Goal: Task Accomplishment & Management: Manage account settings

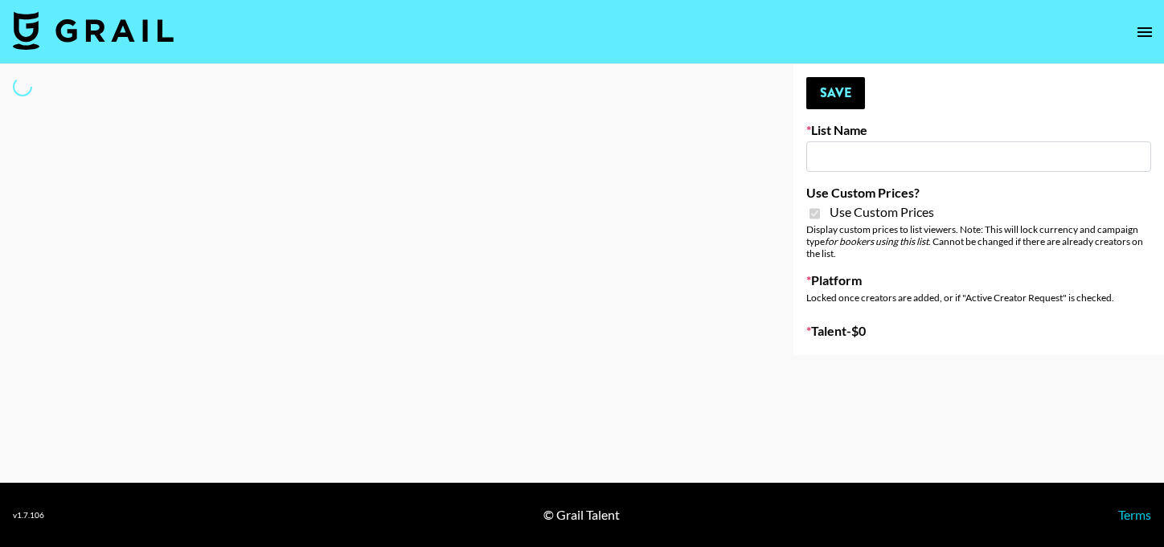
select select "Brand"
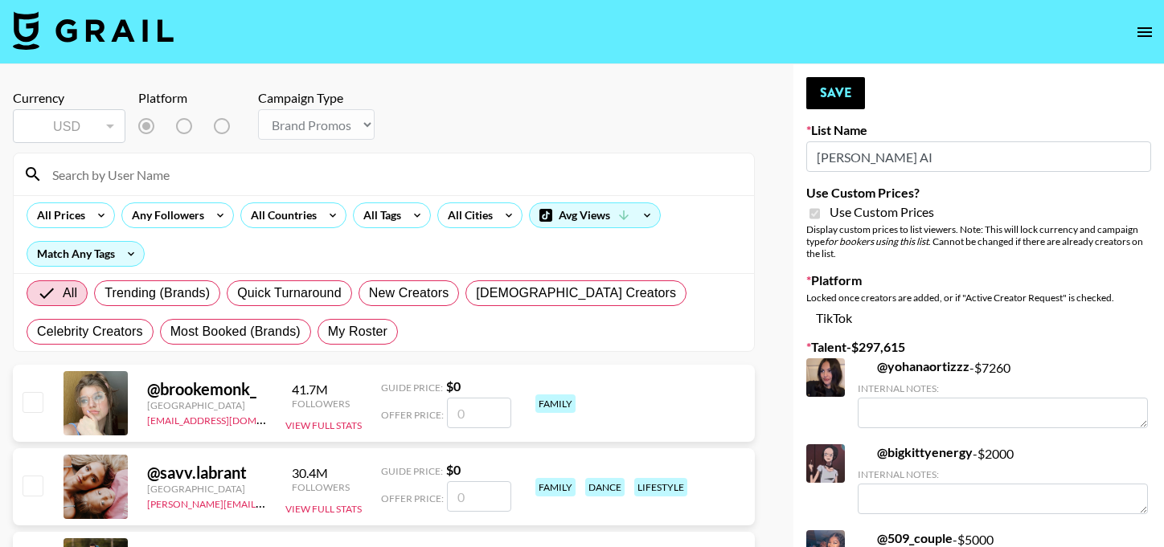
type input "[PERSON_NAME] AI"
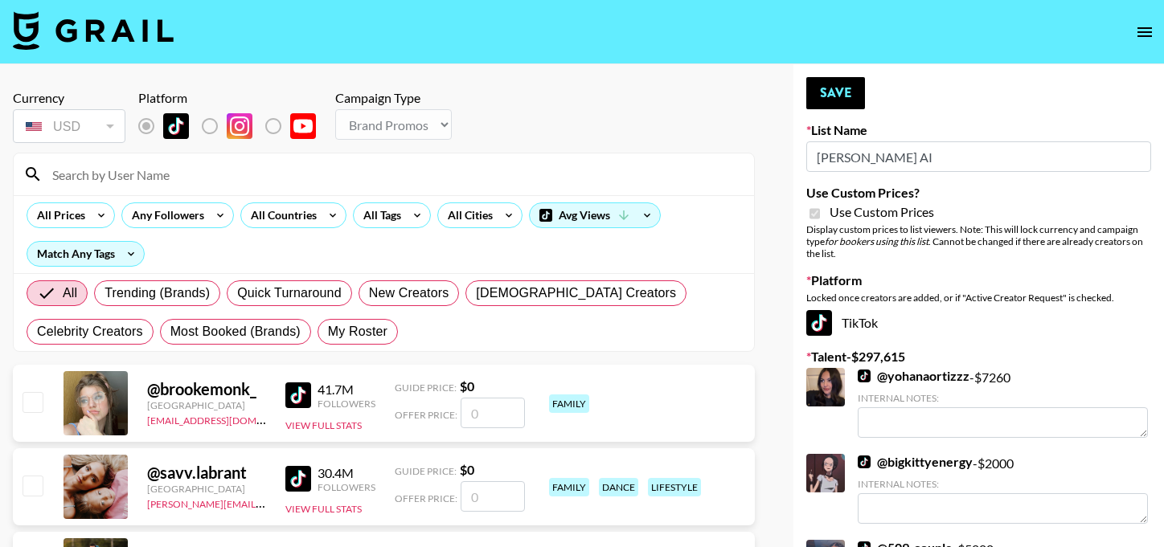
checkbox input "true"
click at [233, 174] on input at bounding box center [394, 175] width 702 height 26
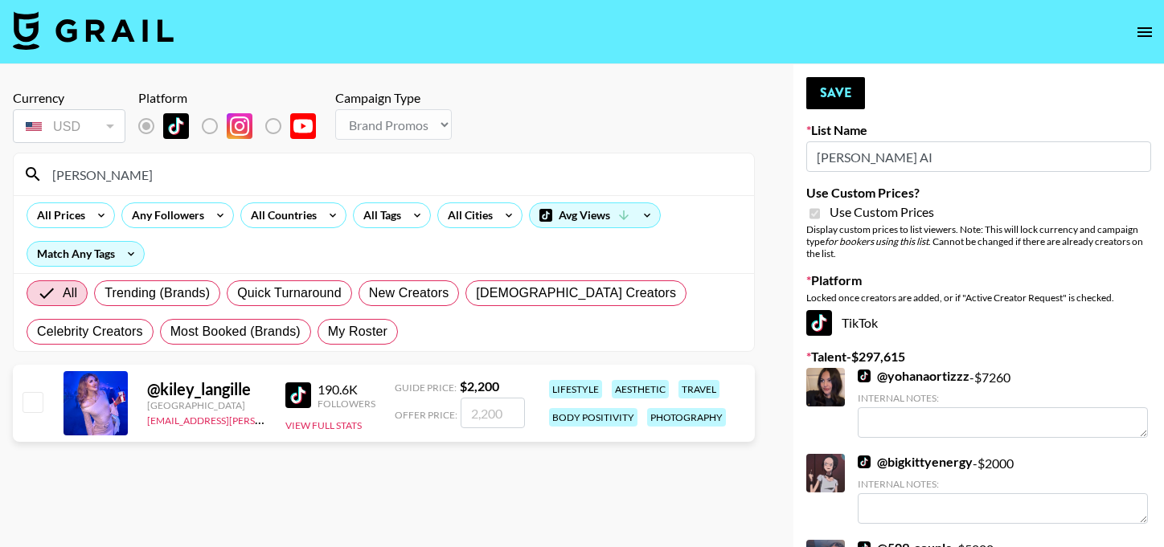
type input "kiley"
click at [29, 401] on input "checkbox" at bounding box center [32, 401] width 19 height 19
checkbox input "true"
drag, startPoint x: 504, startPoint y: 414, endPoint x: 413, endPoint y: 408, distance: 91.1
click at [413, 408] on div "Offer Price: 2200" at bounding box center [460, 413] width 130 height 31
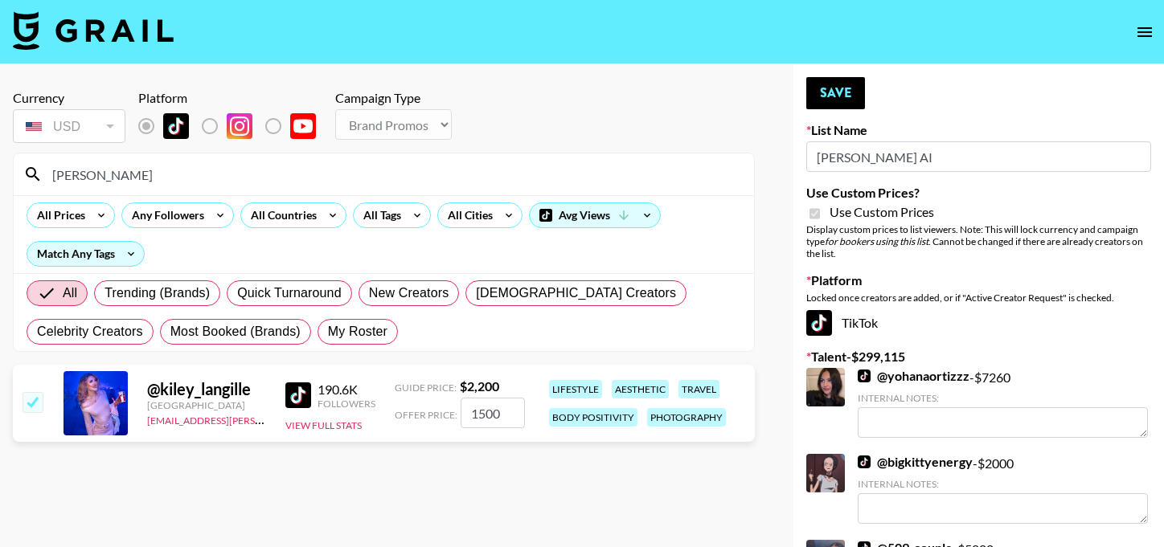
type input "1500"
click at [838, 92] on button "Save" at bounding box center [835, 93] width 59 height 32
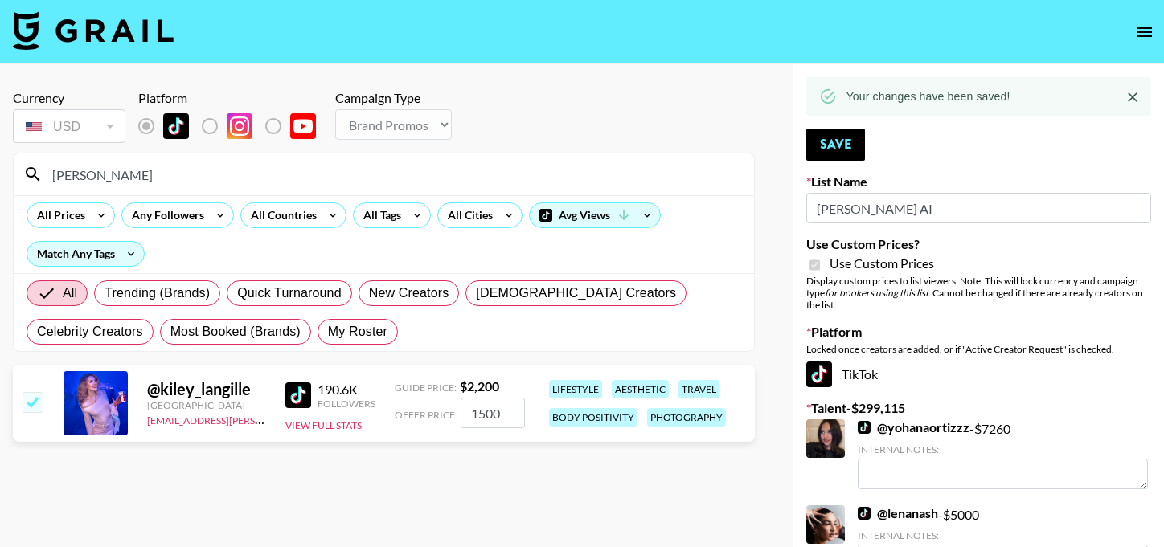
drag, startPoint x: 137, startPoint y: 175, endPoint x: 0, endPoint y: 167, distance: 137.7
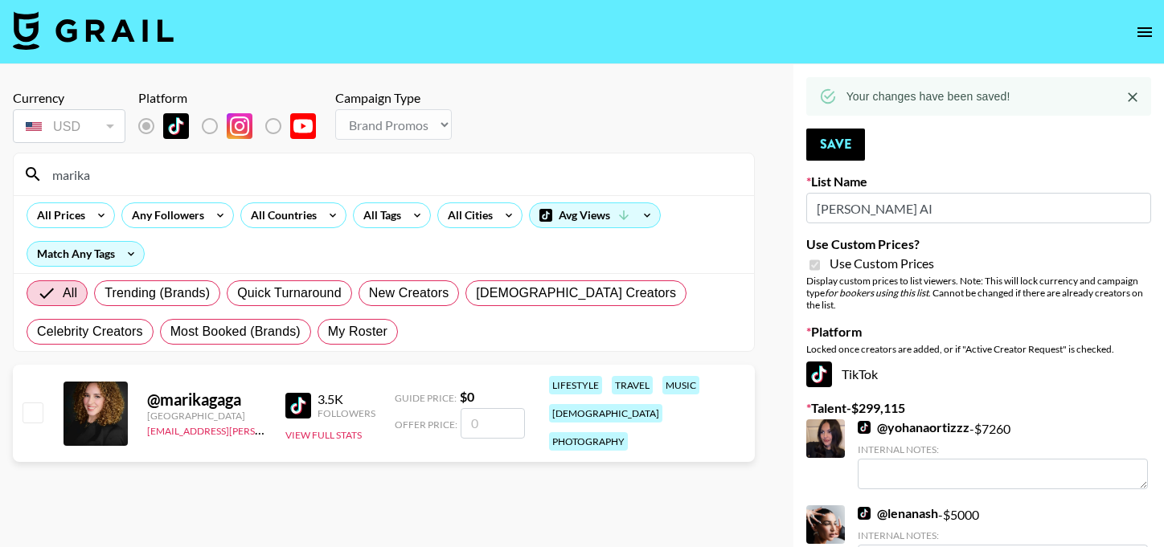
type input "marika"
click at [31, 403] on input "checkbox" at bounding box center [32, 412] width 19 height 19
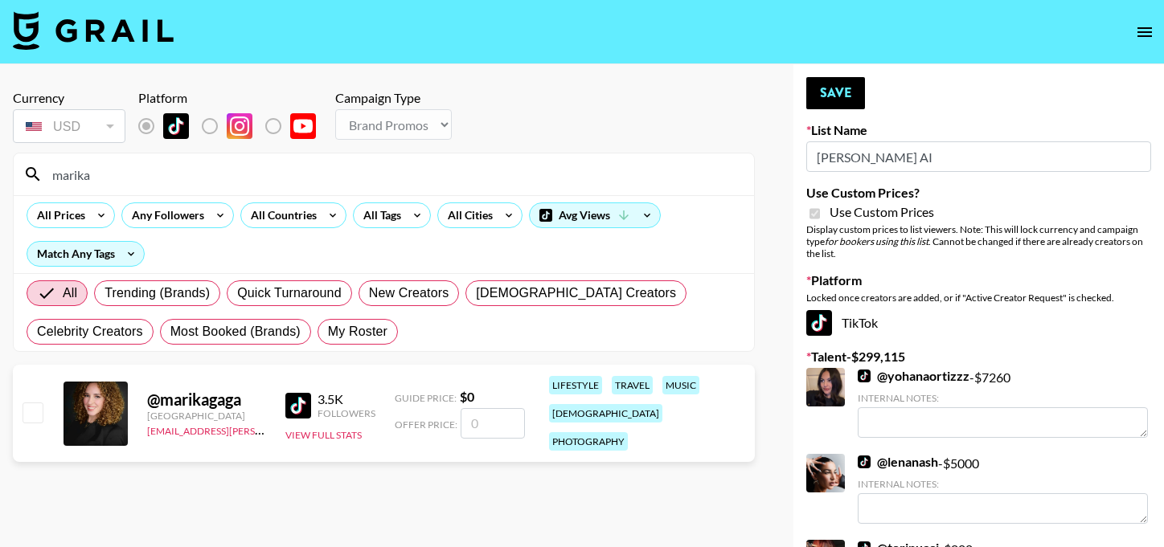
click at [491, 408] on input "number" at bounding box center [493, 423] width 64 height 31
checkbox input "true"
type input "100"
click at [513, 482] on section "Currency USD USD ​ Platform Campaign Type Choose Type... Song Promos Brand Prom…" at bounding box center [384, 286] width 742 height 419
click at [825, 99] on button "Save" at bounding box center [835, 93] width 59 height 32
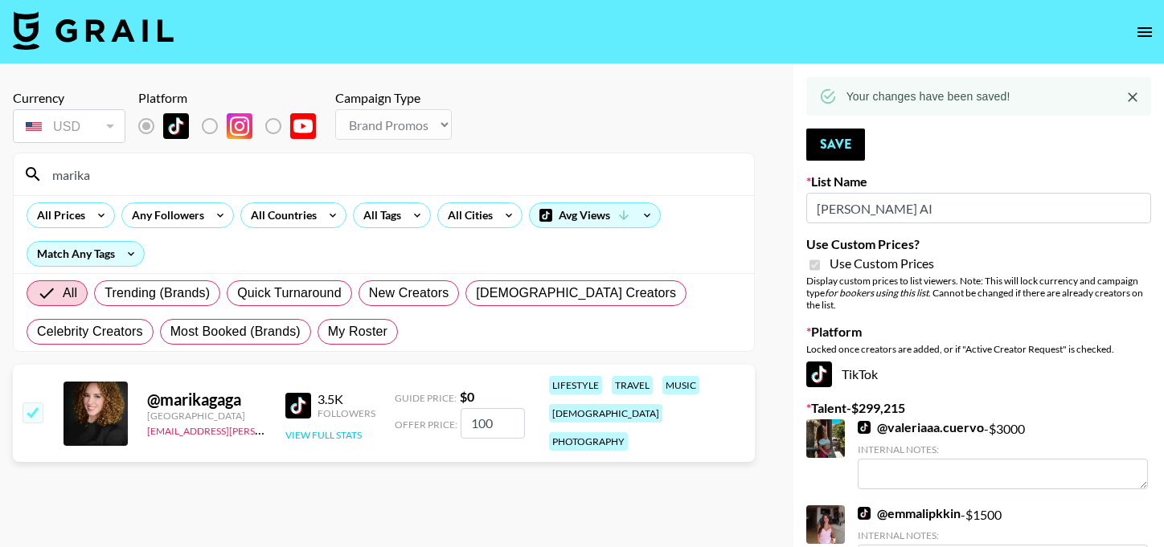
click at [309, 429] on button "View Full Stats" at bounding box center [323, 435] width 76 height 12
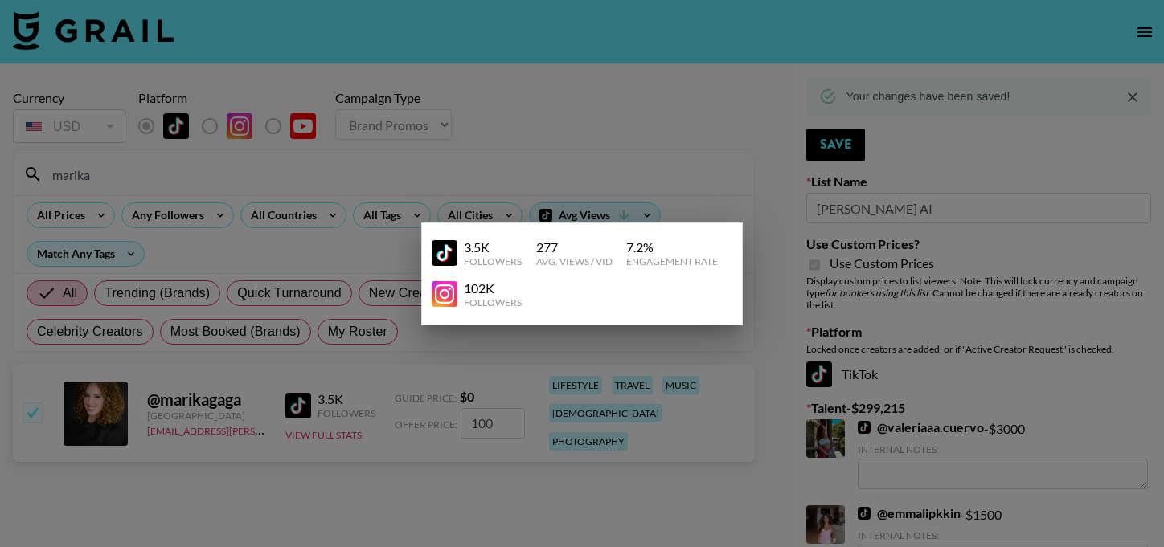
click at [483, 166] on div at bounding box center [582, 273] width 1164 height 547
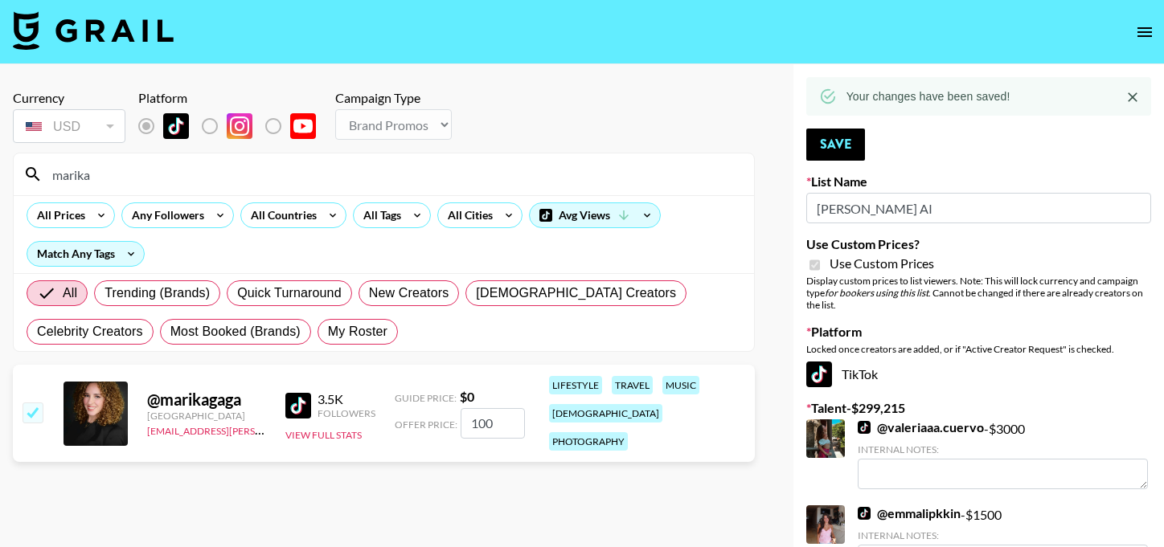
click at [29, 27] on img at bounding box center [93, 30] width 161 height 39
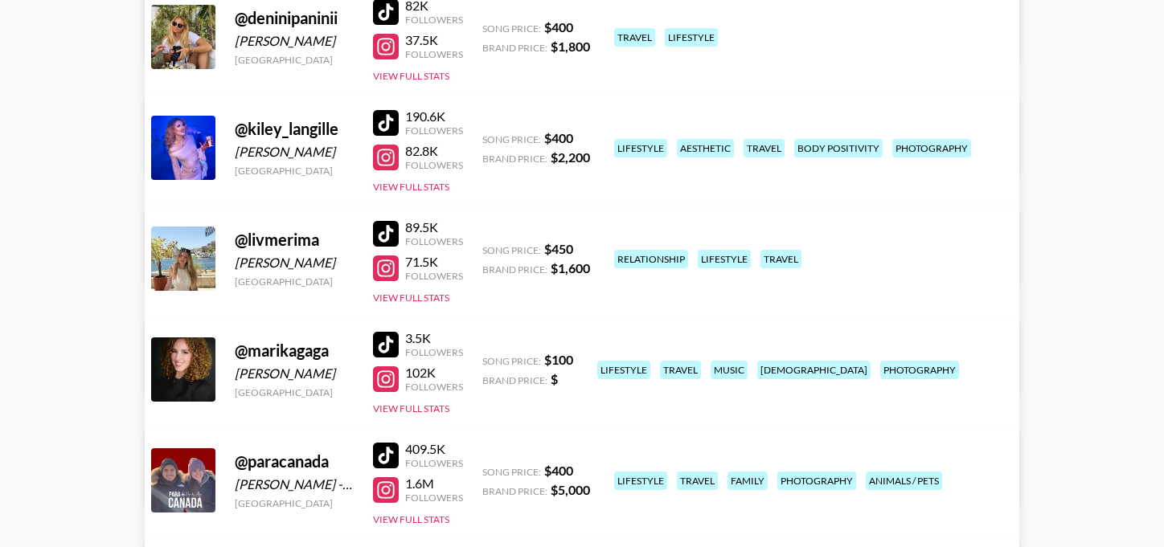
scroll to position [390, 0]
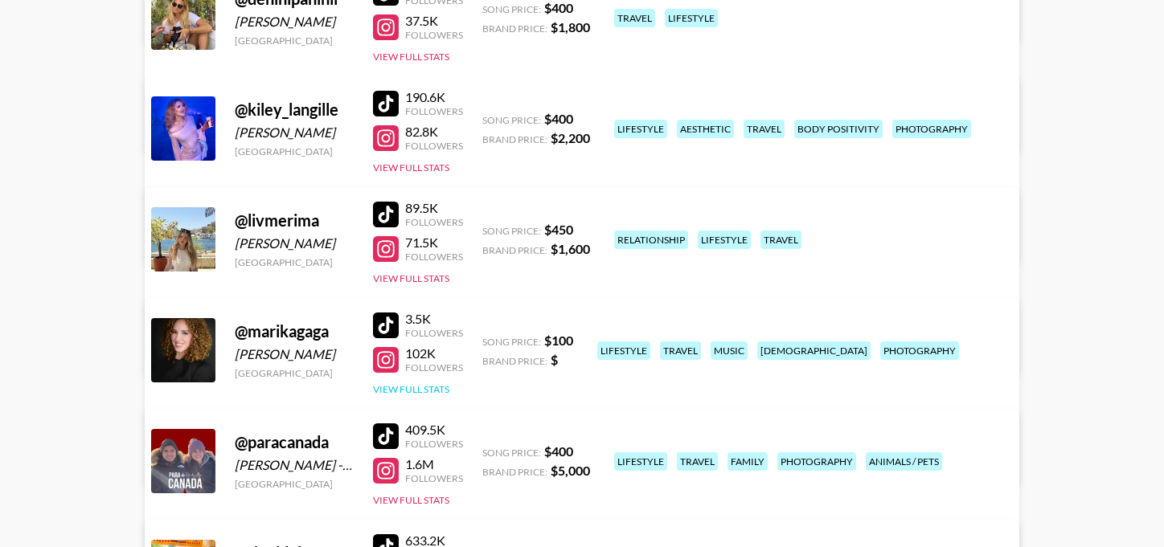
click at [421, 387] on button "View Full Stats" at bounding box center [411, 389] width 76 height 12
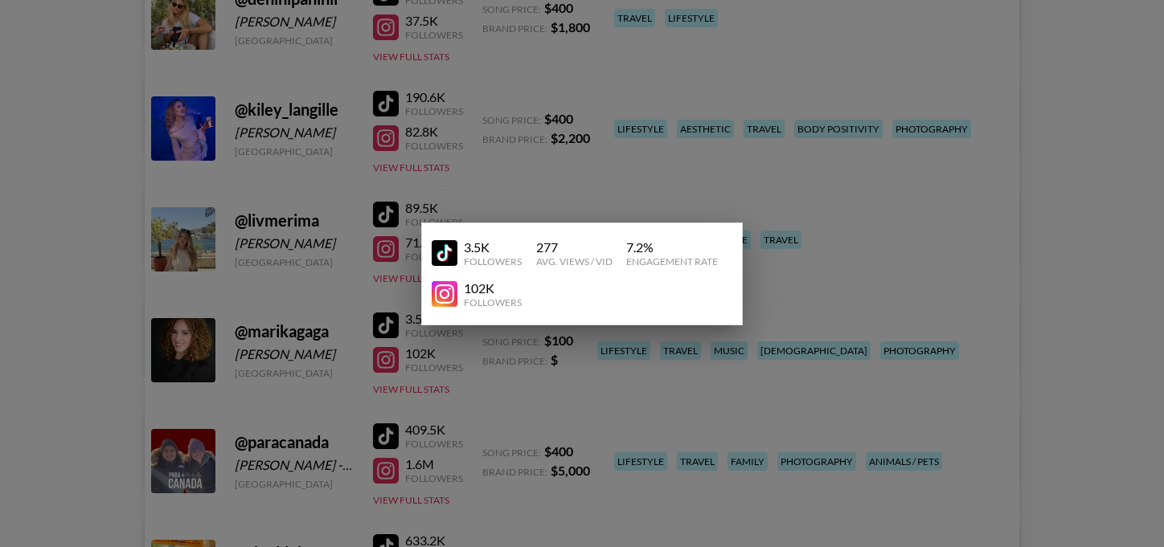
click at [557, 282] on div "102K Followers" at bounding box center [576, 295] width 288 height 28
click at [506, 362] on div at bounding box center [582, 273] width 1164 height 547
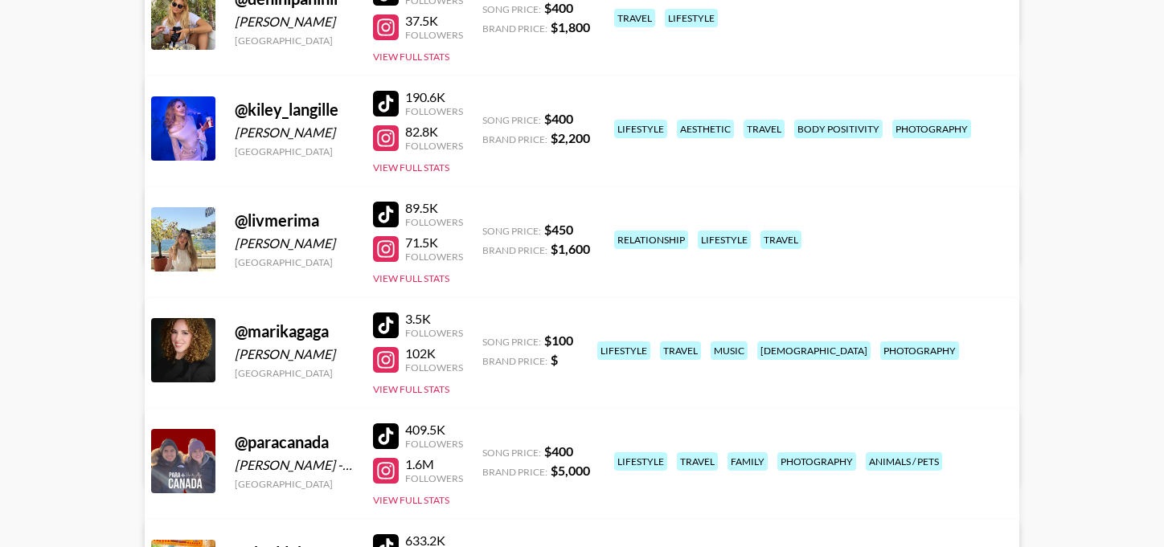
click at [487, 450] on link "View/Edit Details" at bounding box center [330, 458] width 313 height 16
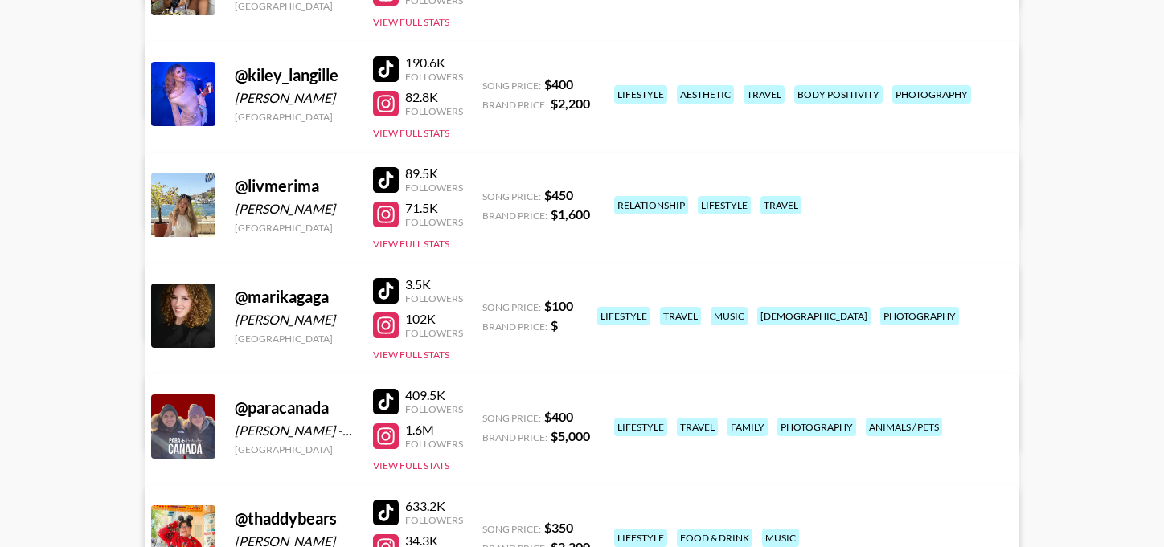
scroll to position [0, 0]
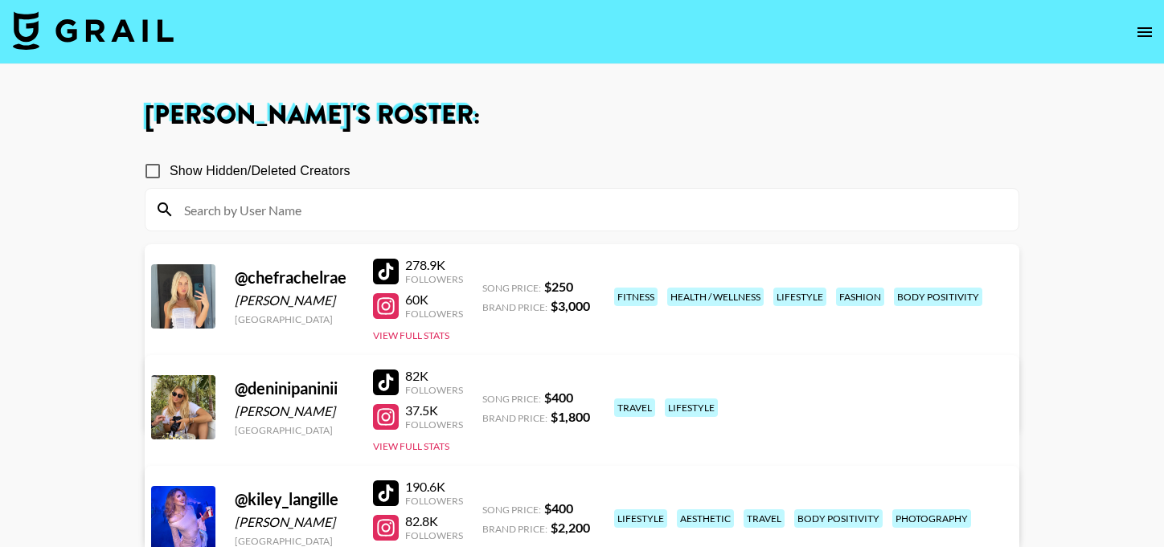
click at [134, 45] on img at bounding box center [93, 30] width 161 height 39
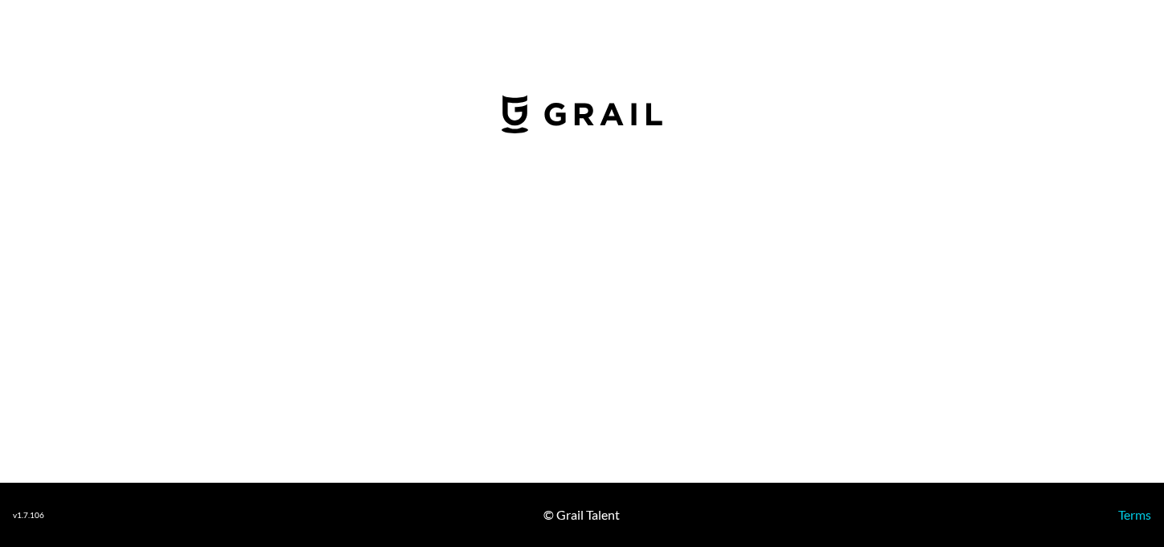
select select "USD"
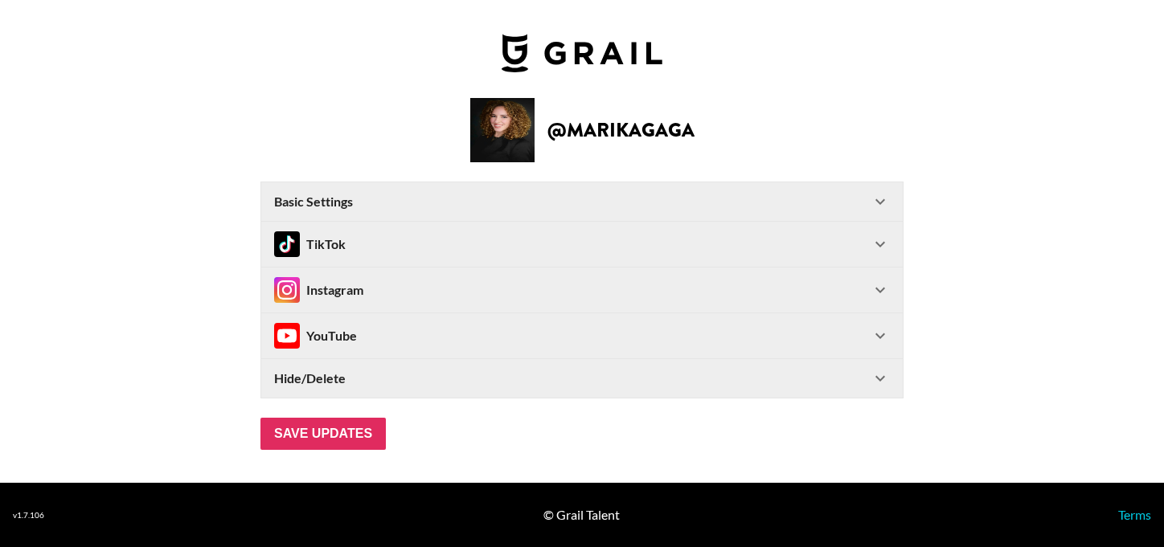
click at [536, 242] on div "TikTok" at bounding box center [572, 244] width 596 height 26
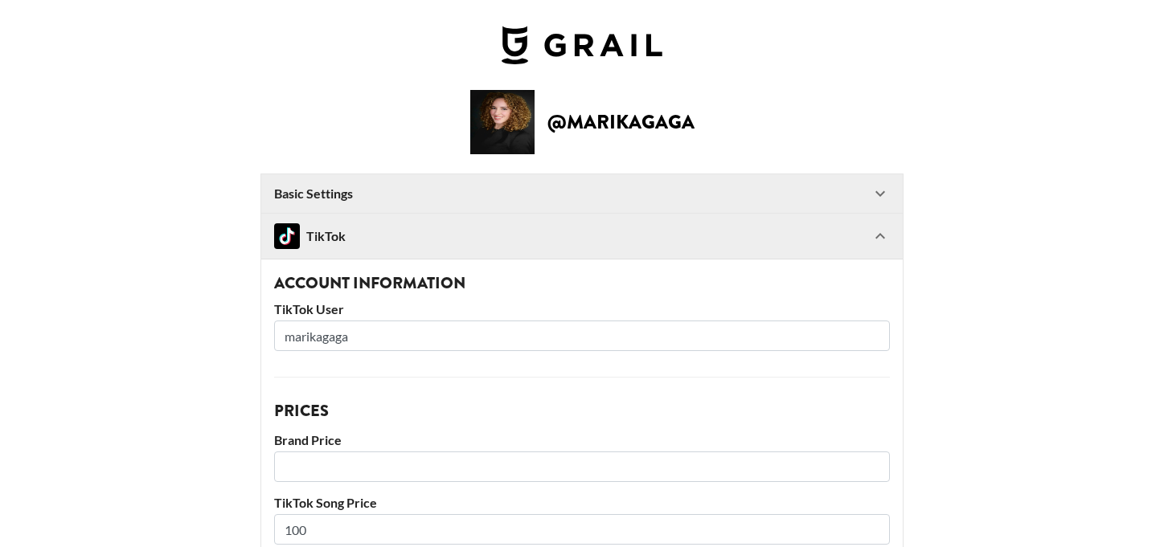
click at [324, 237] on div "TikTok" at bounding box center [310, 236] width 72 height 26
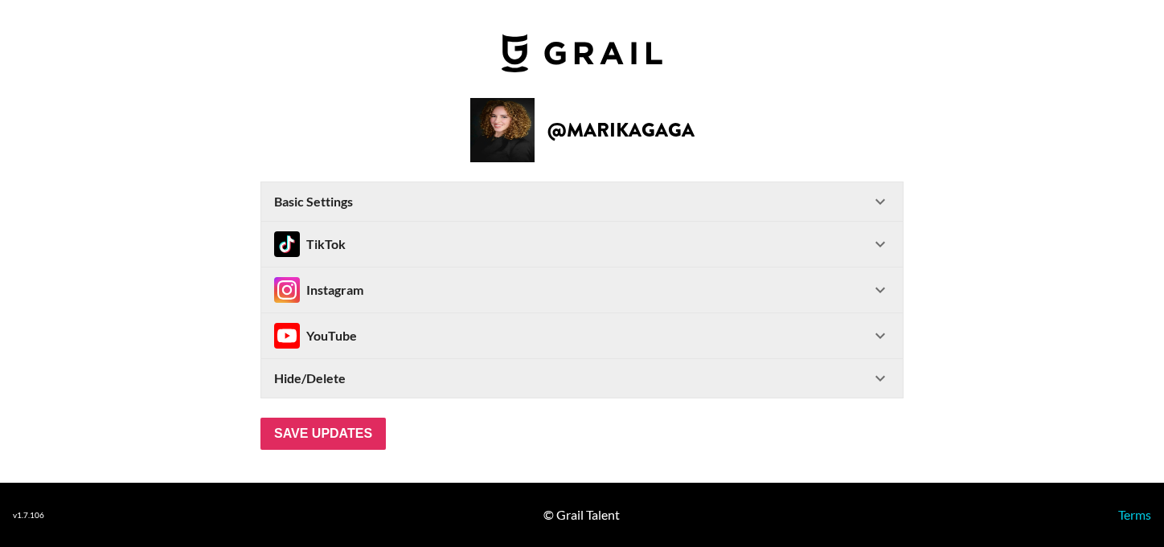
click at [554, 55] on img at bounding box center [582, 53] width 161 height 39
click at [338, 437] on input "Save Updates" at bounding box center [322, 434] width 125 height 32
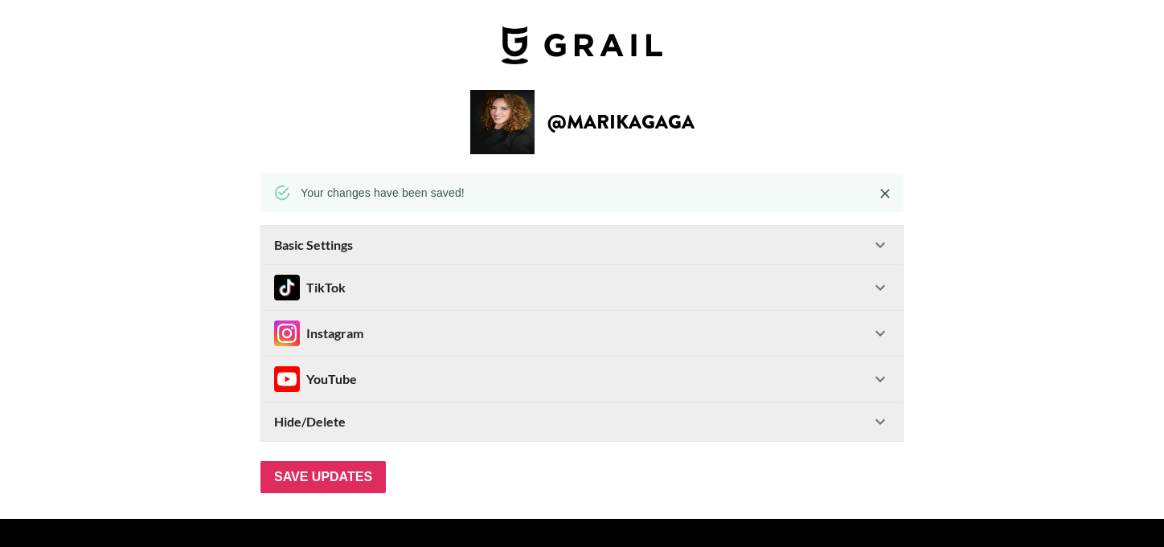
click at [414, 420] on div "Hide/Delete" at bounding box center [572, 422] width 596 height 16
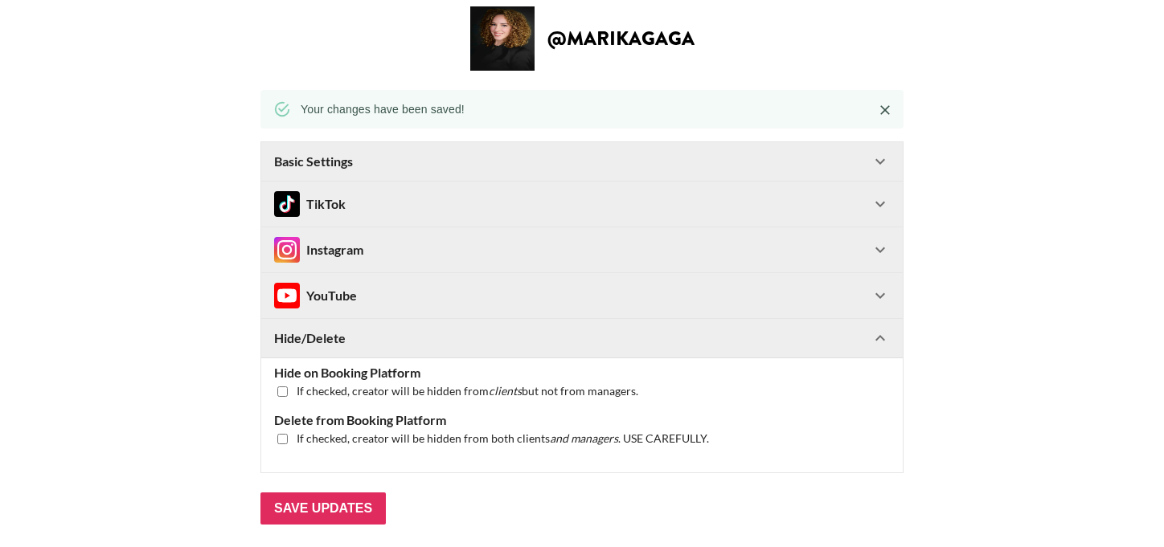
scroll to position [78, 0]
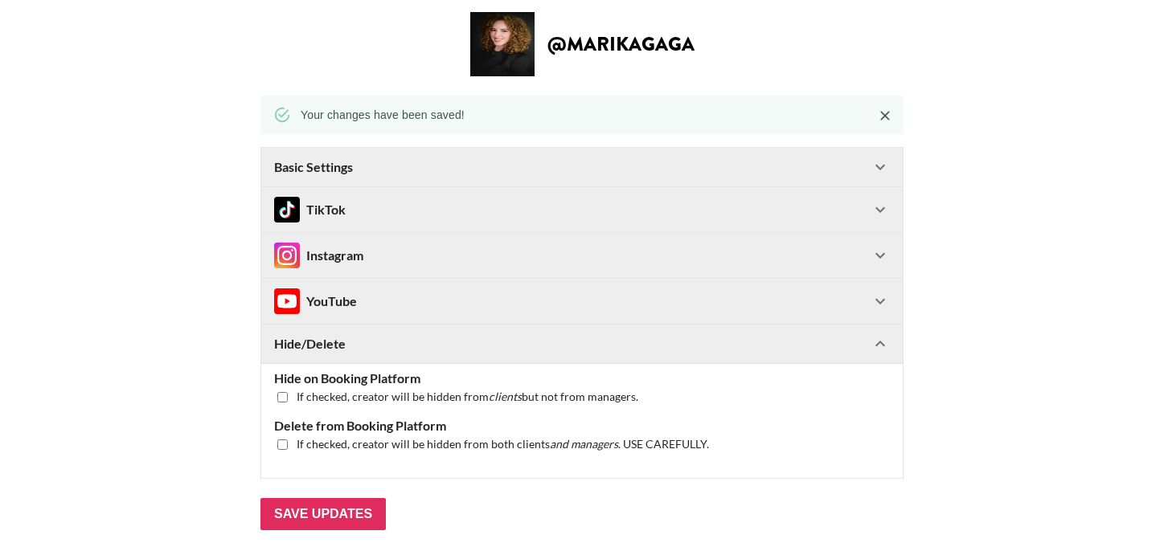
click at [436, 293] on div "YouTube" at bounding box center [572, 302] width 596 height 26
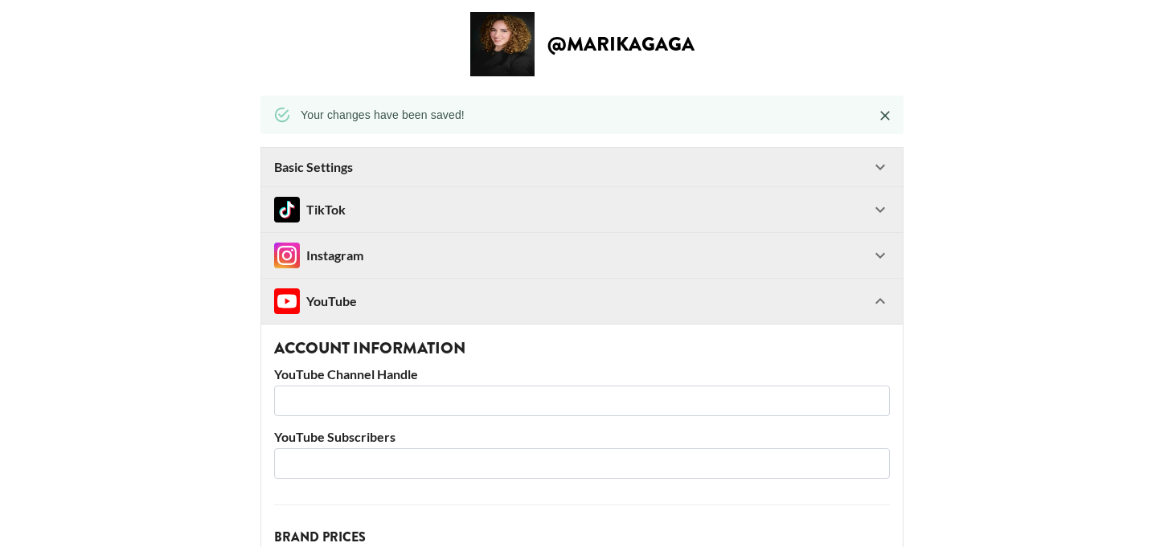
click at [436, 293] on div "YouTube" at bounding box center [572, 302] width 596 height 26
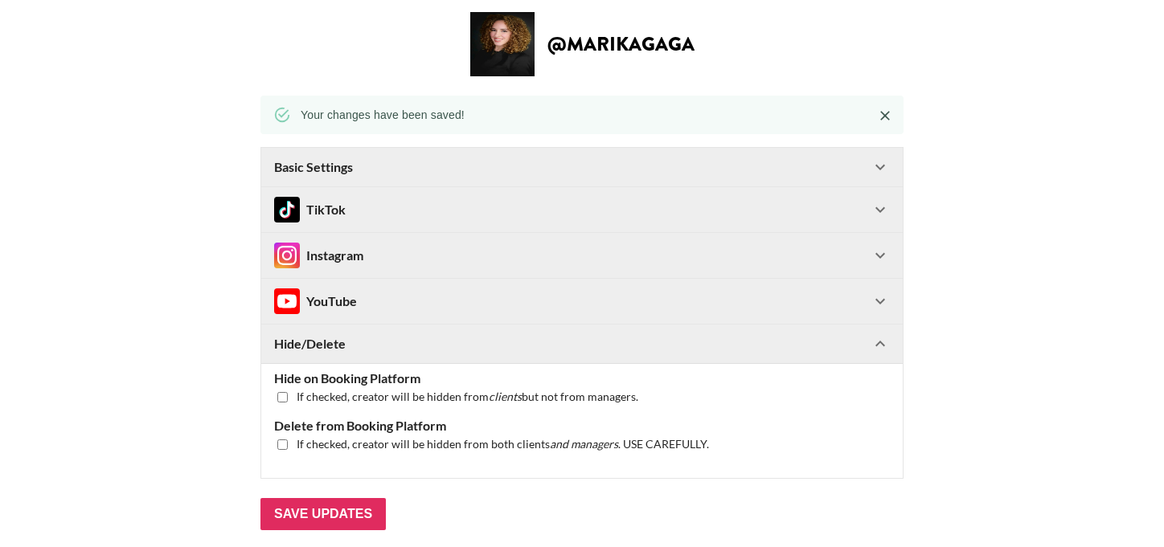
click at [435, 266] on div "Instagram" at bounding box center [572, 256] width 596 height 26
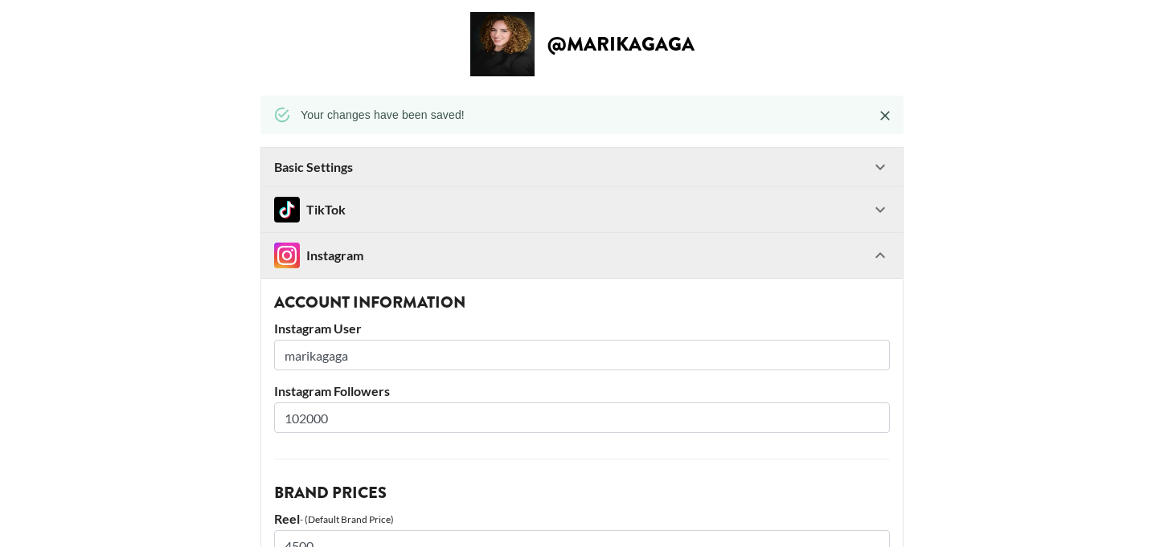
click at [435, 266] on div "Instagram" at bounding box center [572, 256] width 596 height 26
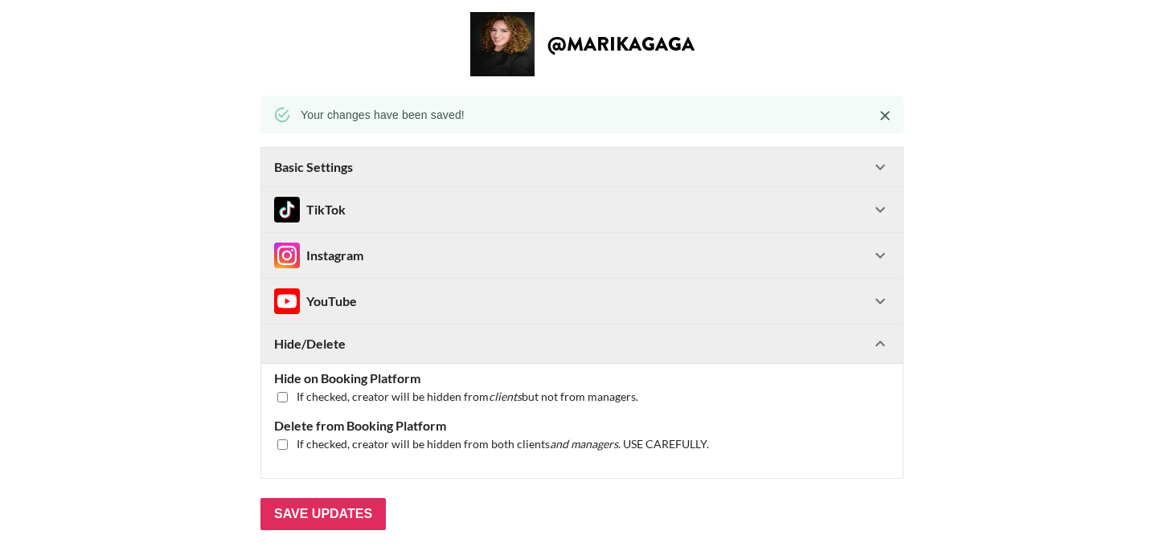
click at [435, 266] on div "Instagram" at bounding box center [572, 256] width 596 height 26
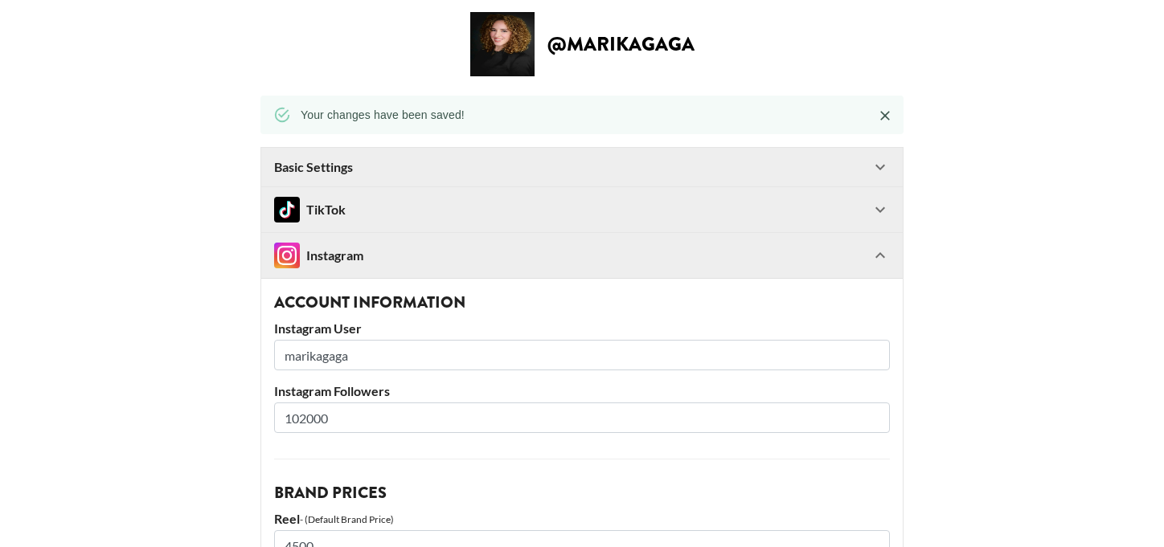
click at [435, 266] on div "Instagram" at bounding box center [572, 256] width 596 height 26
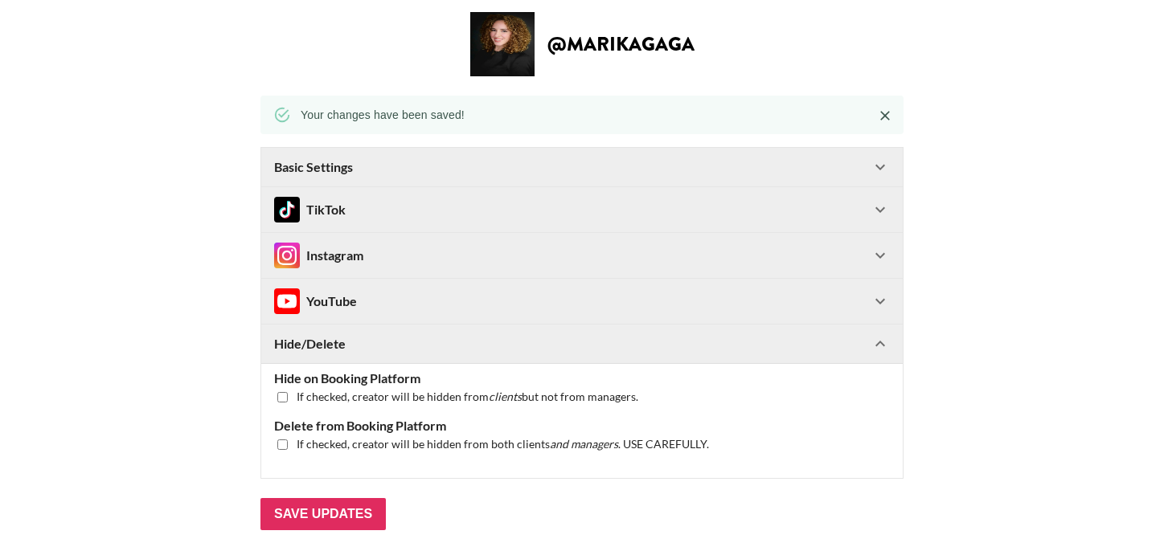
click at [410, 207] on div "TikTok" at bounding box center [572, 210] width 596 height 26
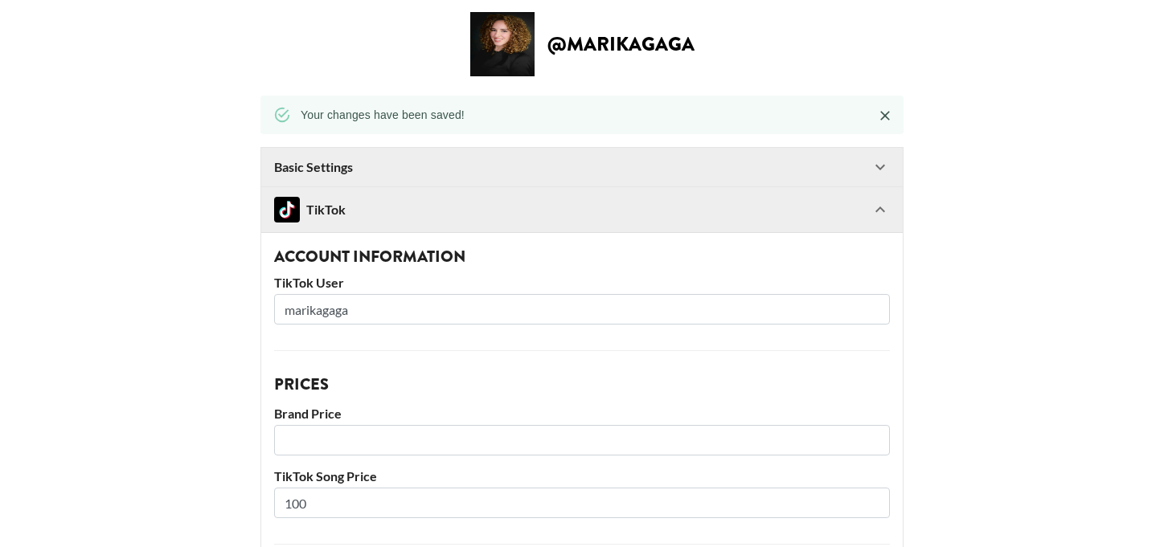
click at [384, 206] on div "TikTok" at bounding box center [572, 210] width 596 height 26
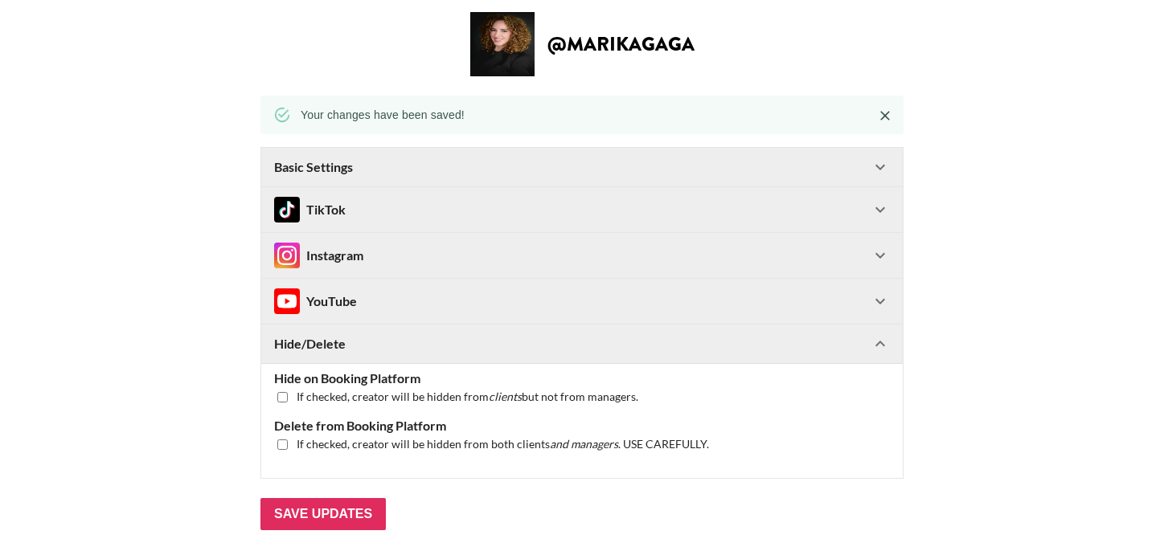
click at [393, 154] on Settings-header "Basic Settings" at bounding box center [581, 167] width 641 height 39
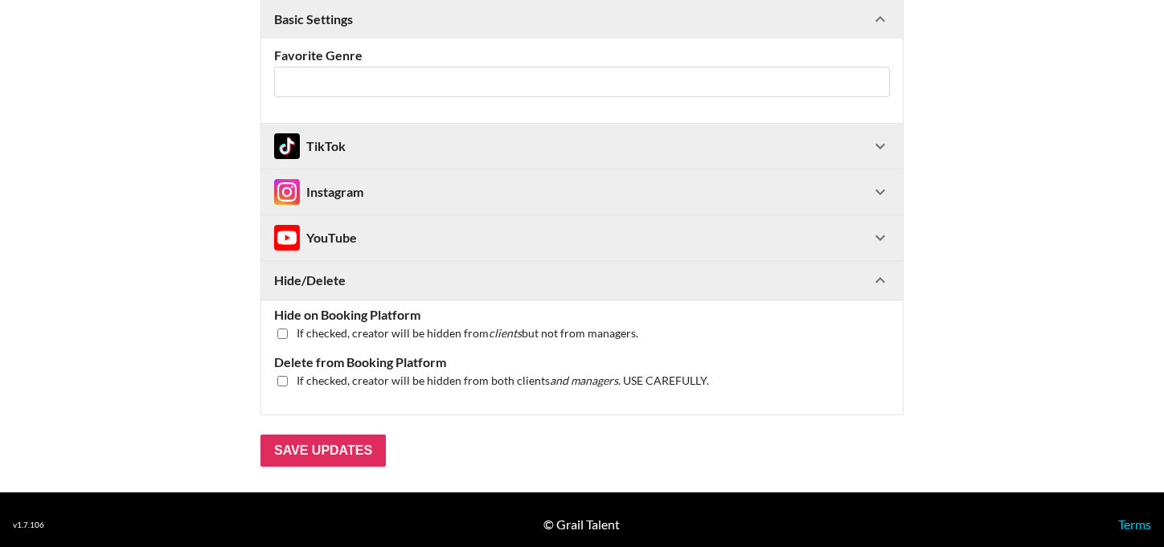
click at [375, 190] on div "Instagram" at bounding box center [572, 192] width 596 height 26
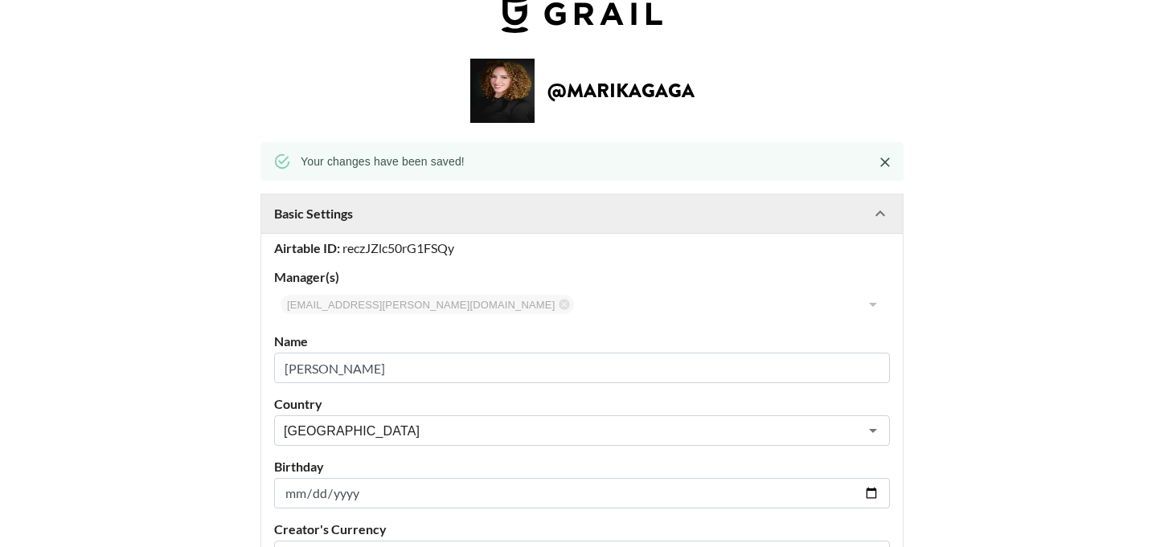
scroll to position [0, 0]
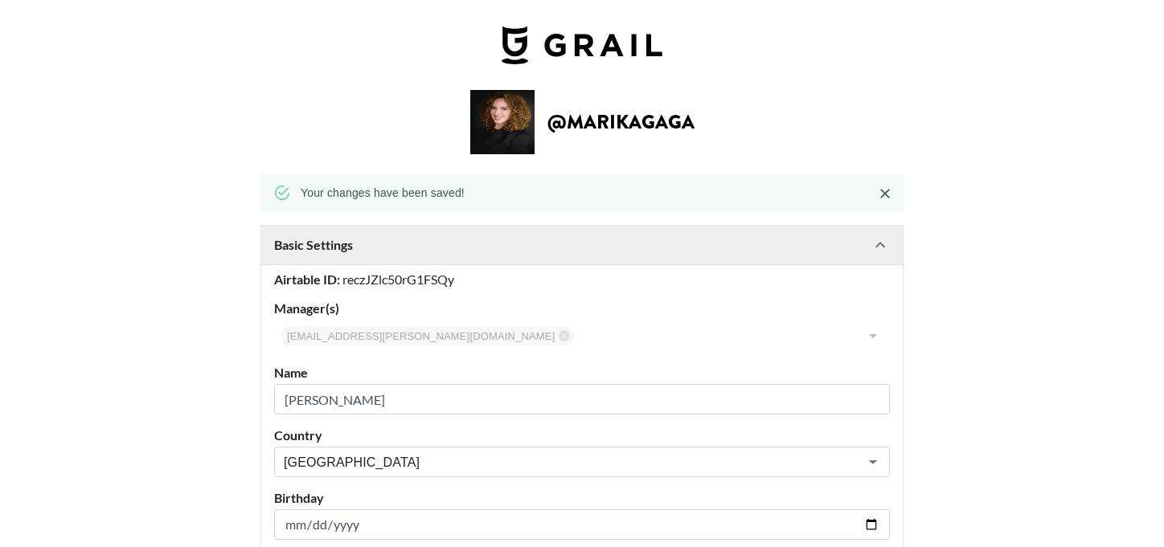
click at [572, 114] on h2 "@ marikagaga" at bounding box center [620, 122] width 147 height 19
click at [547, 50] on img at bounding box center [582, 45] width 161 height 39
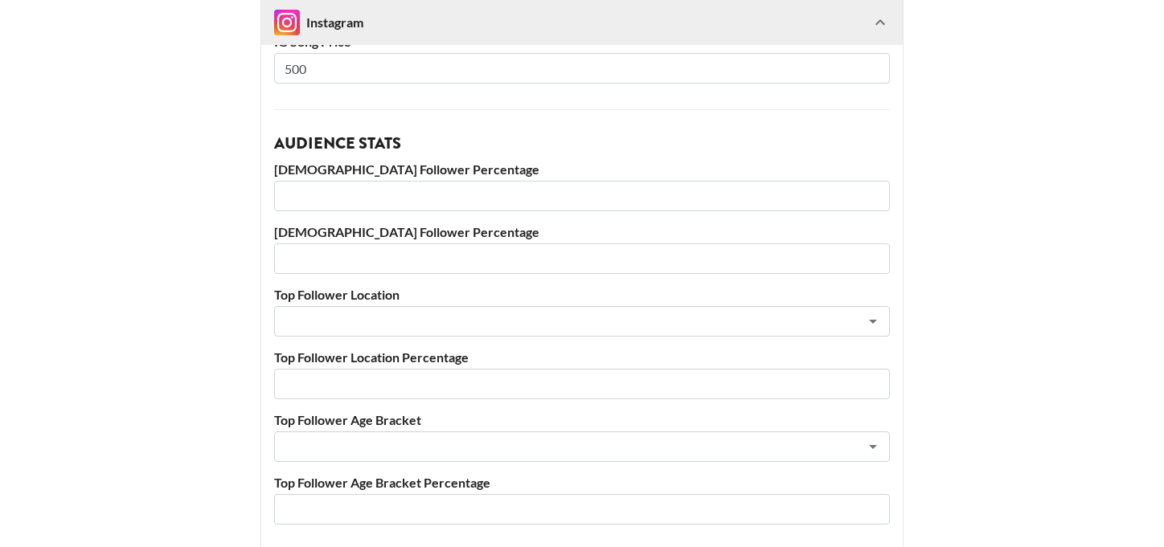
scroll to position [1673, 0]
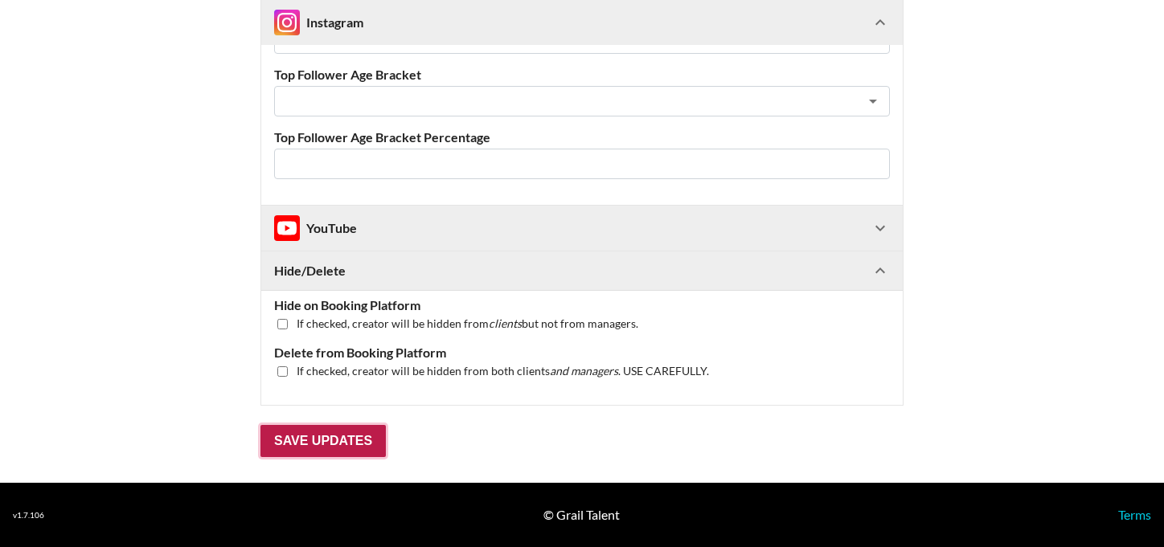
click at [311, 437] on input "Save Updates" at bounding box center [322, 441] width 125 height 32
